Goal: Use online tool/utility: Utilize a website feature to perform a specific function

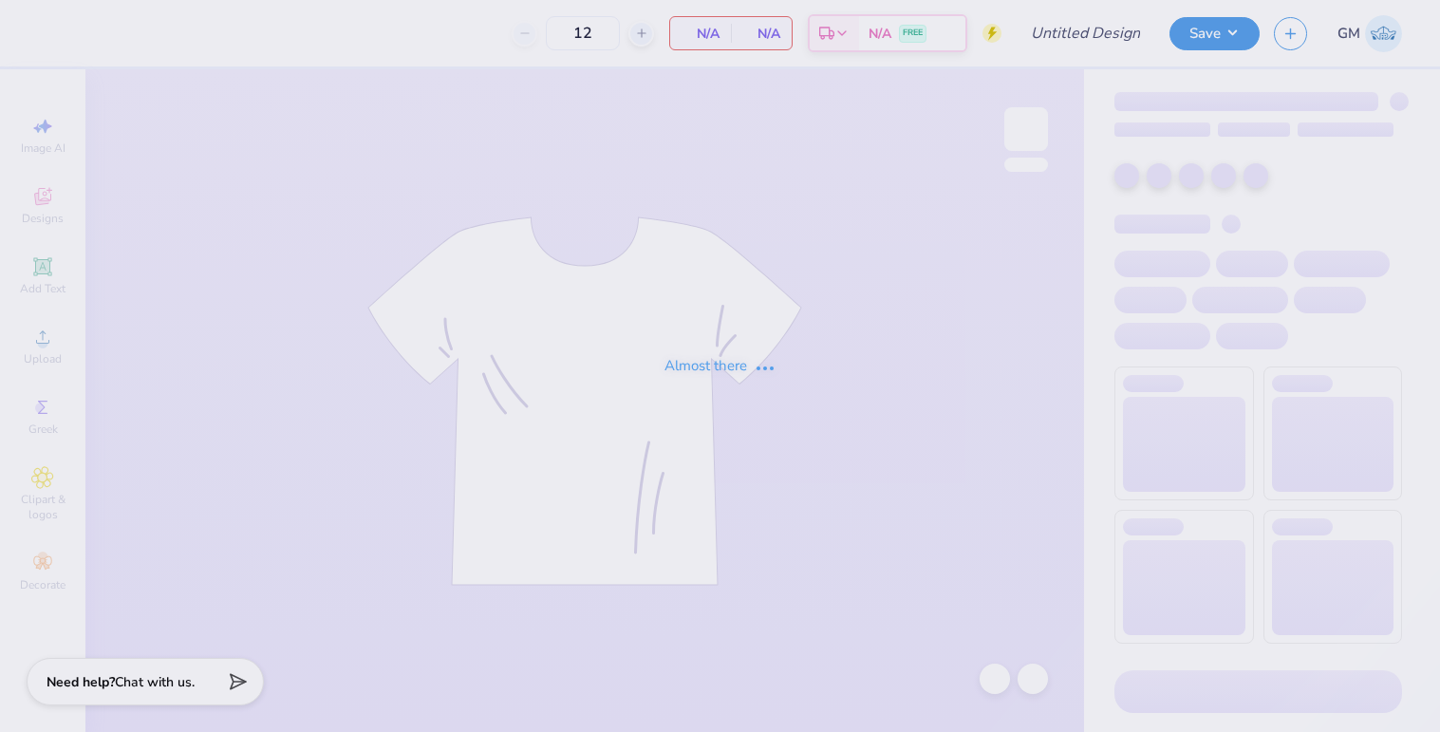
type input "5k Shirts"
type input "750"
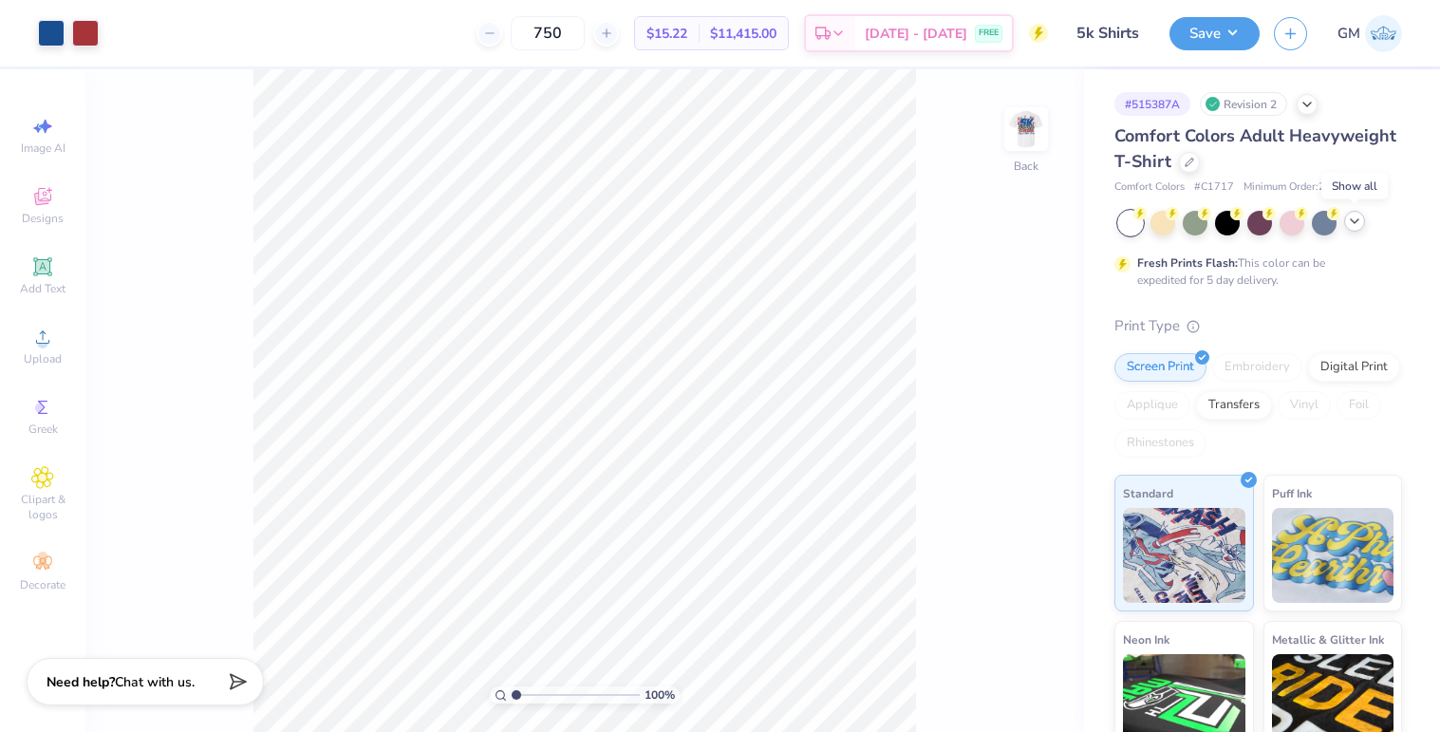
click at [1350, 228] on div at bounding box center [1354, 221] width 21 height 21
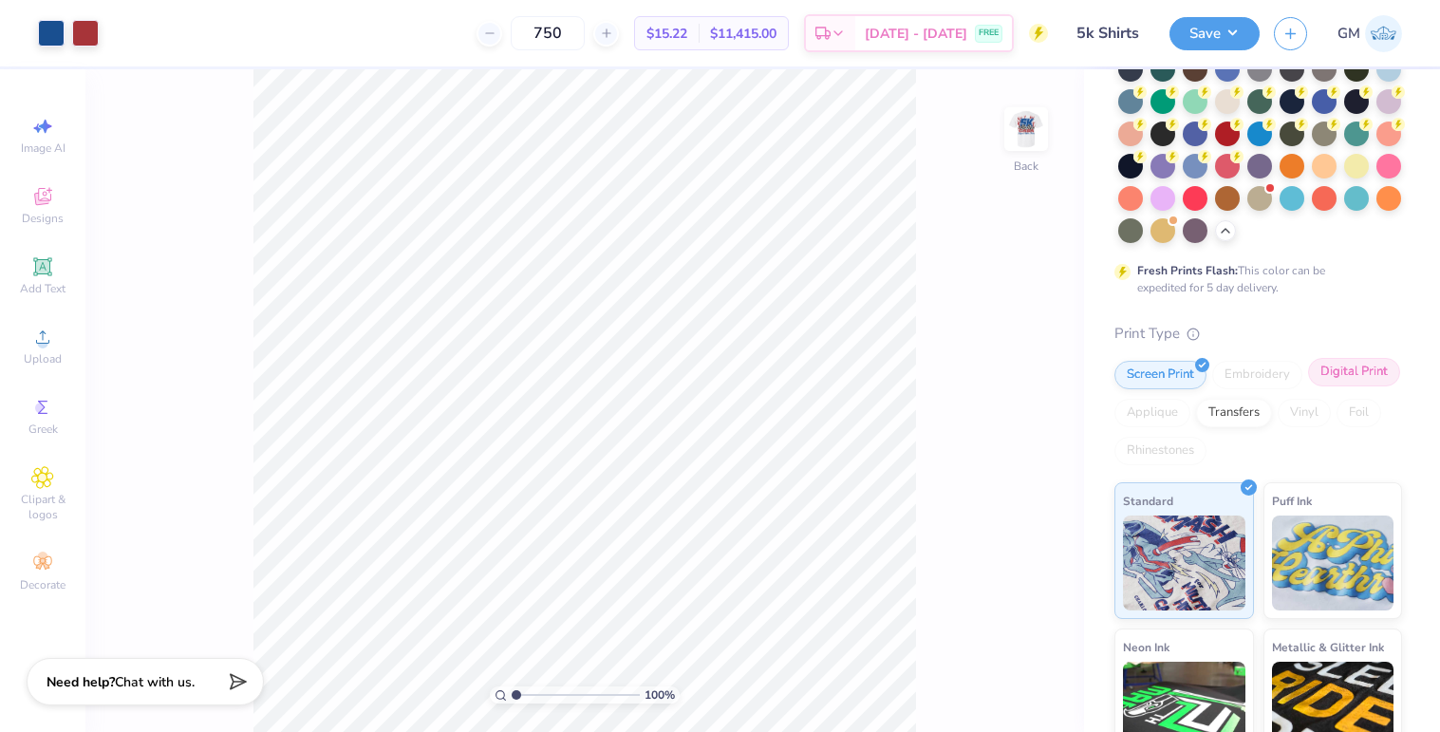
scroll to position [56, 0]
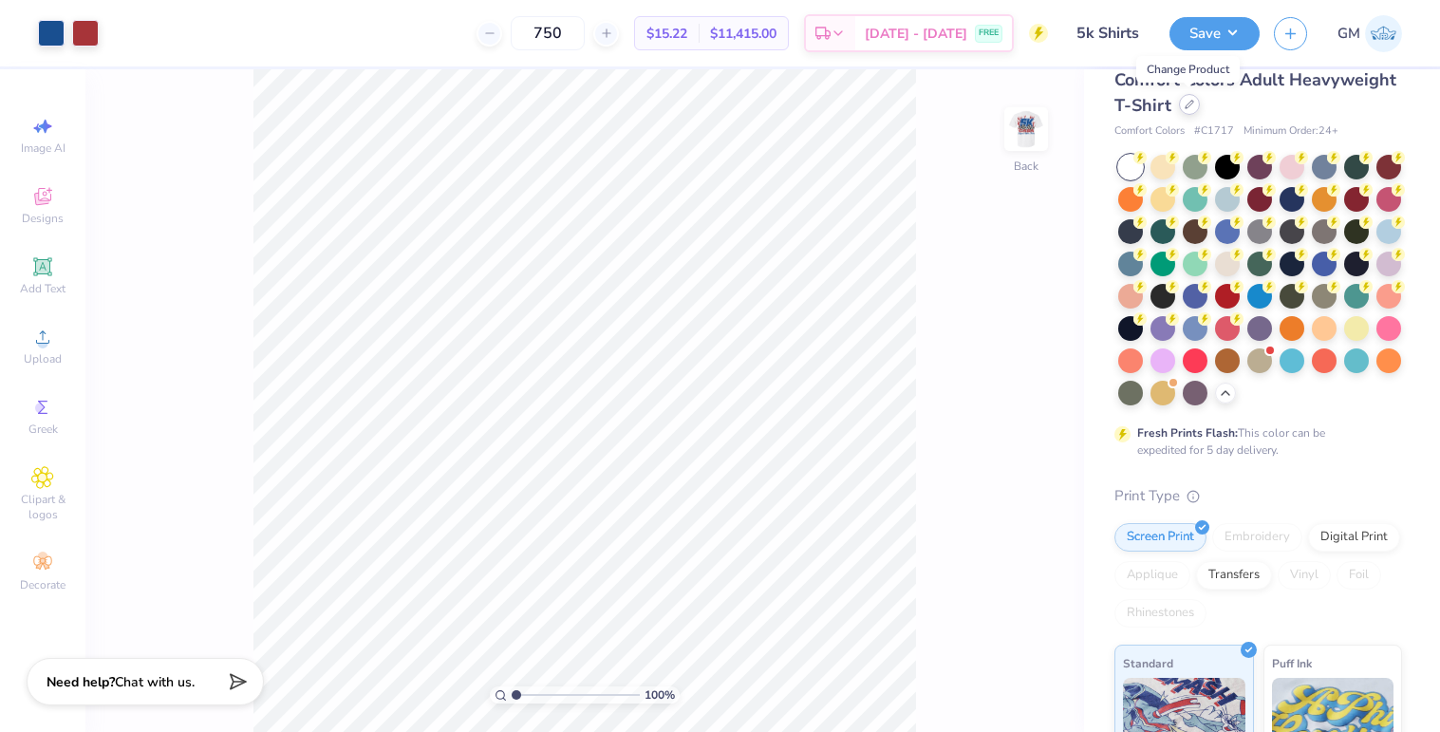
click at [1183, 109] on div at bounding box center [1189, 104] width 21 height 21
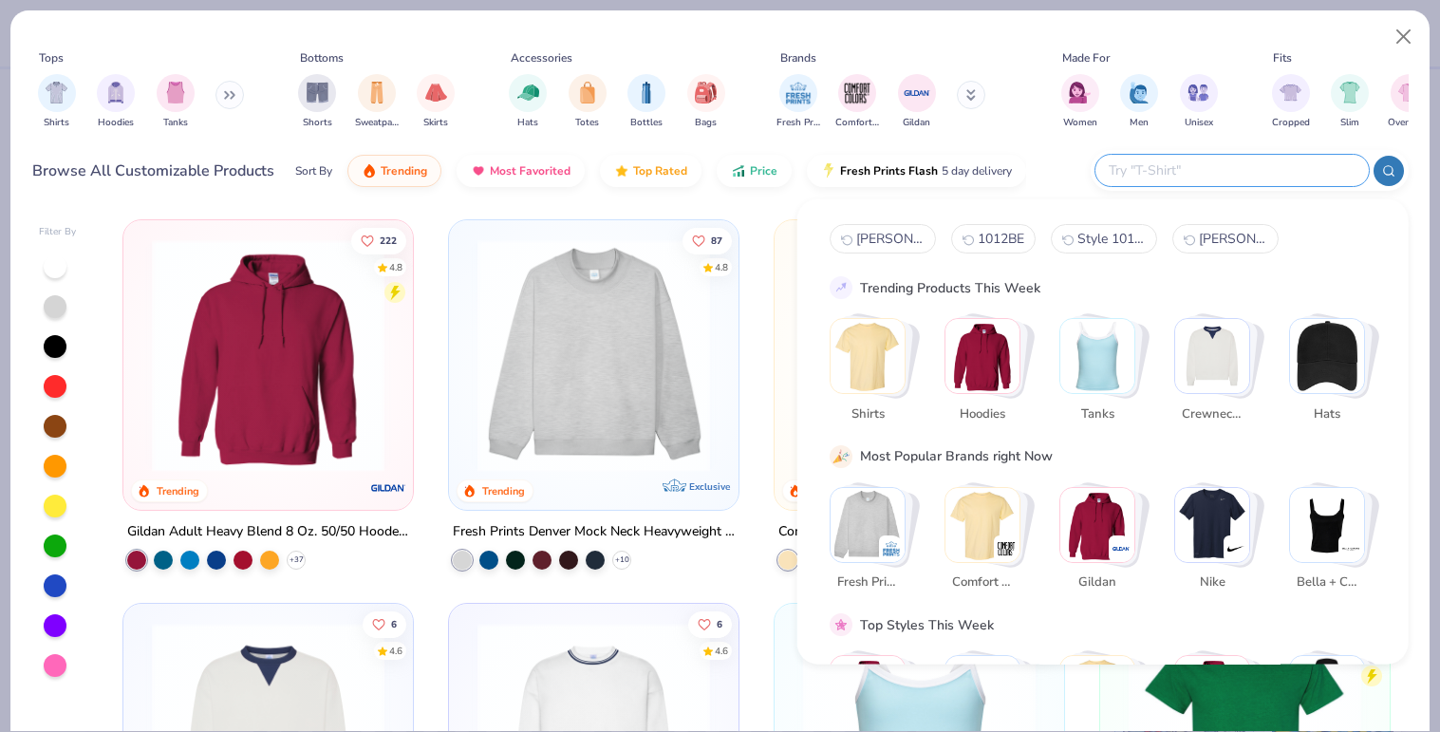
click at [1314, 170] on input "text" at bounding box center [1231, 171] width 249 height 22
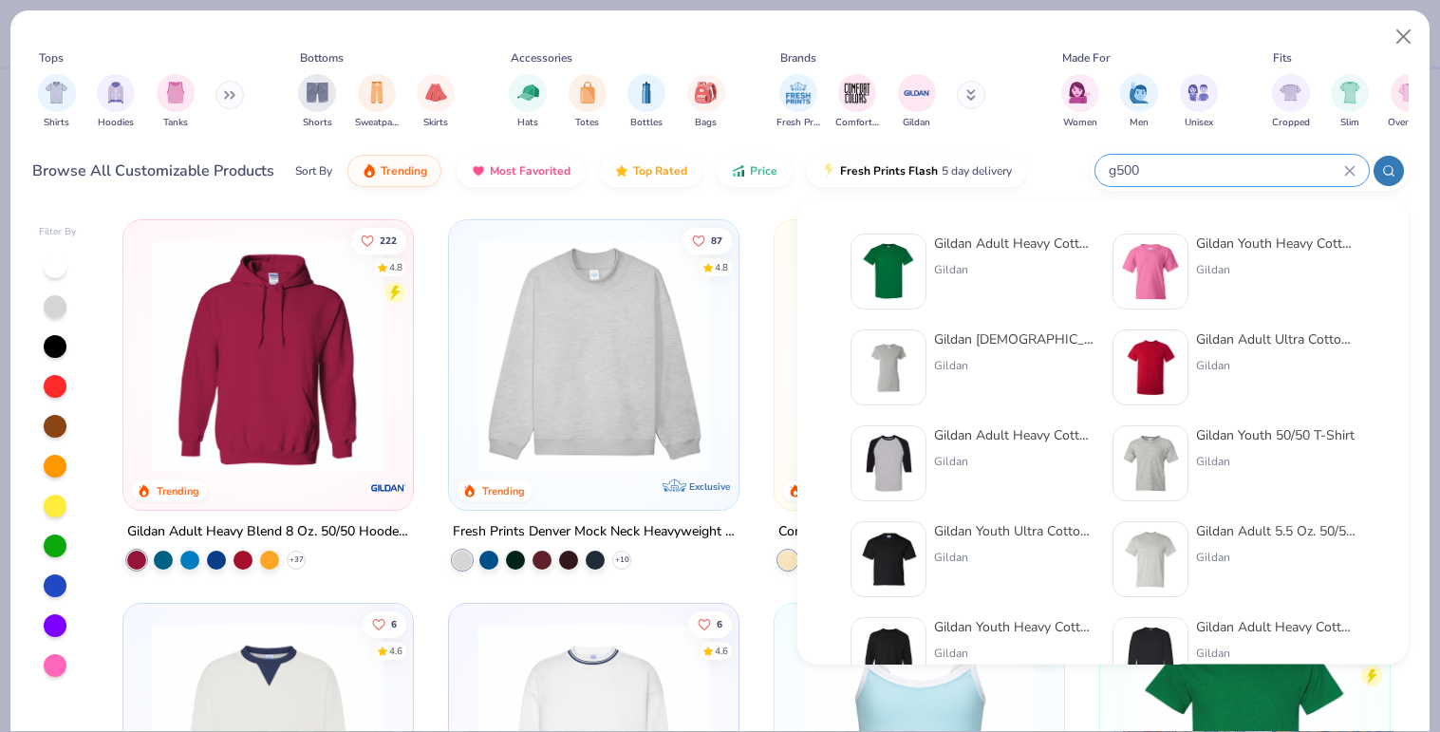
type input "g500"
click at [1017, 245] on div "Gildan Adult Heavy Cotton T-Shirt" at bounding box center [1014, 244] width 160 height 20
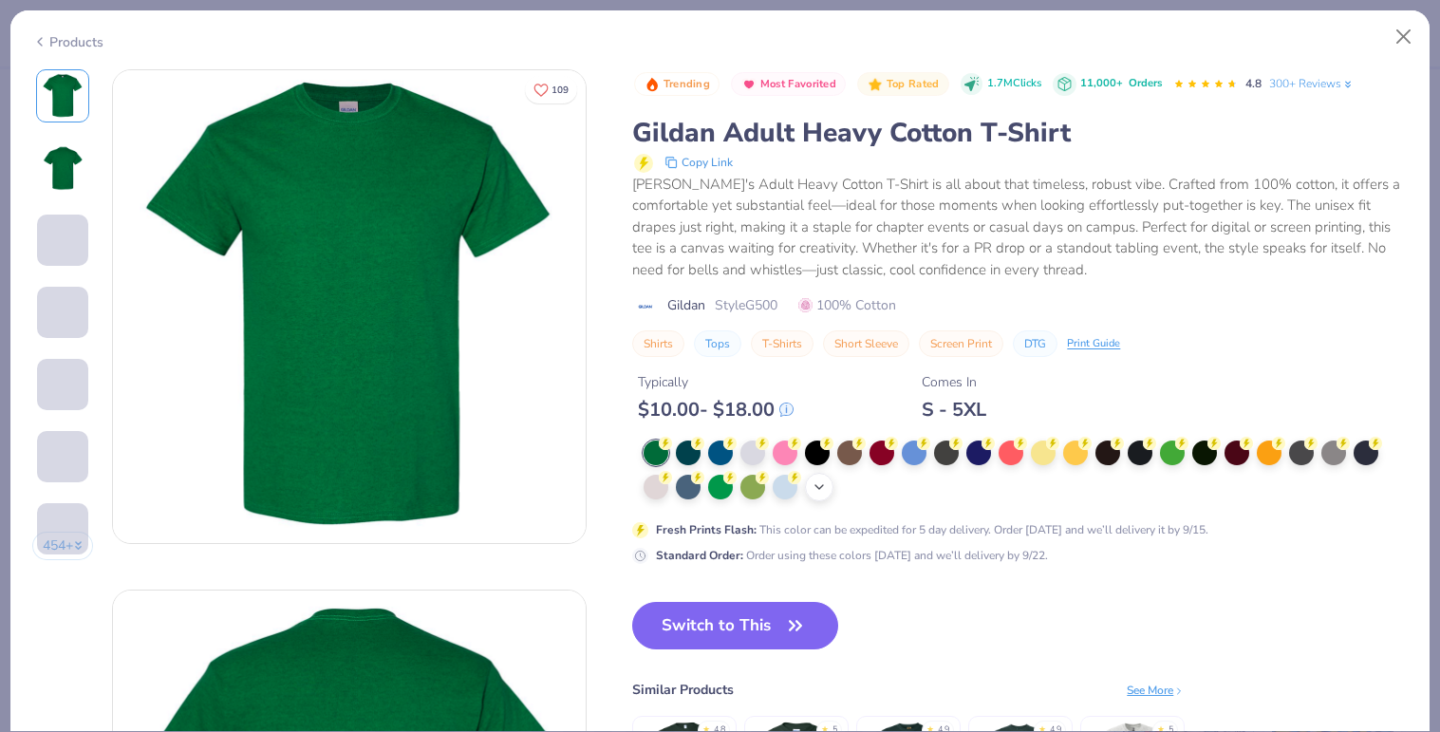
click at [815, 494] on icon at bounding box center [819, 486] width 15 height 15
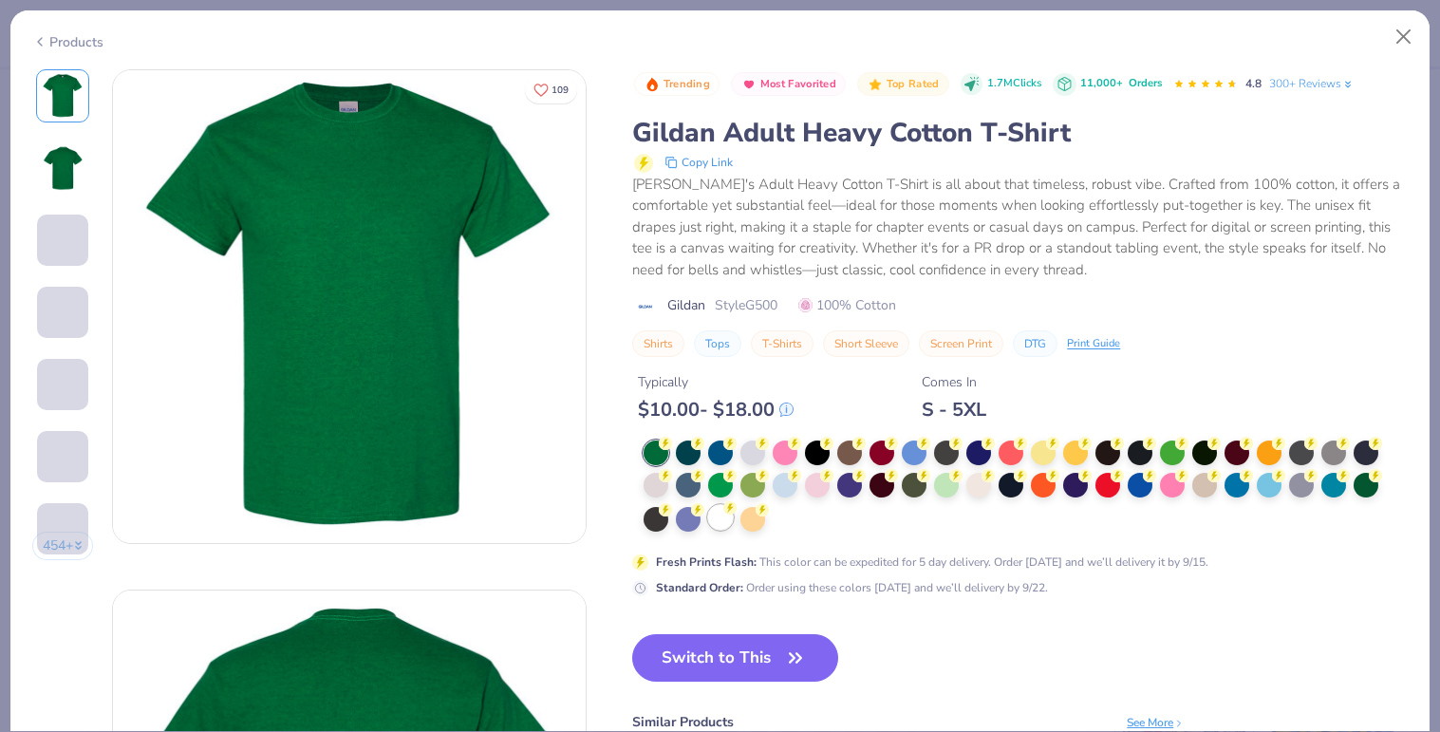
click at [718, 520] on div at bounding box center [720, 517] width 25 height 25
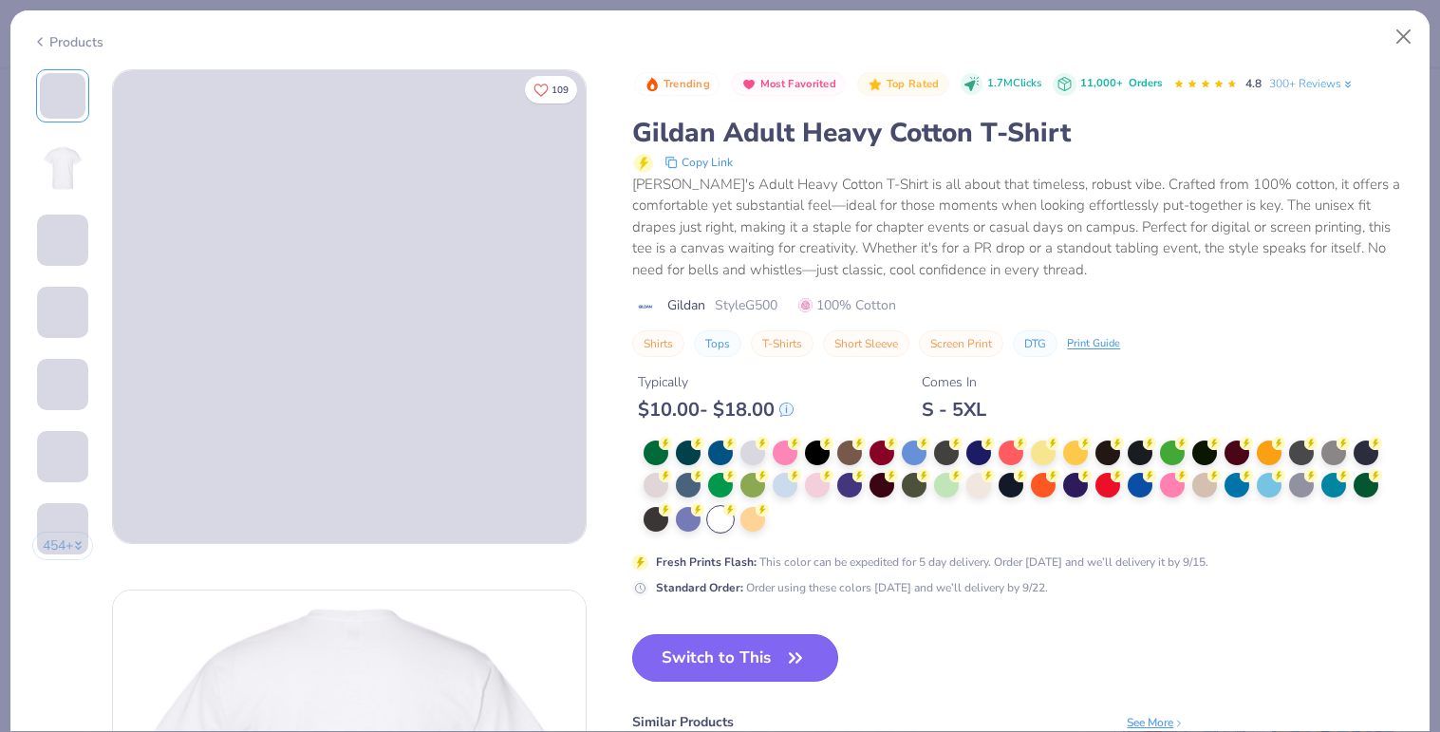
click at [731, 664] on button "Switch to This" at bounding box center [735, 657] width 206 height 47
